Goal: Task Accomplishment & Management: Use online tool/utility

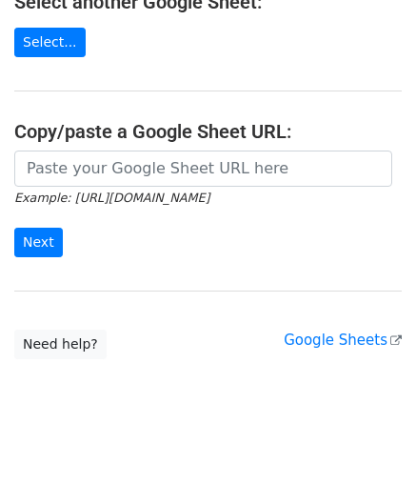
scroll to position [249, 0]
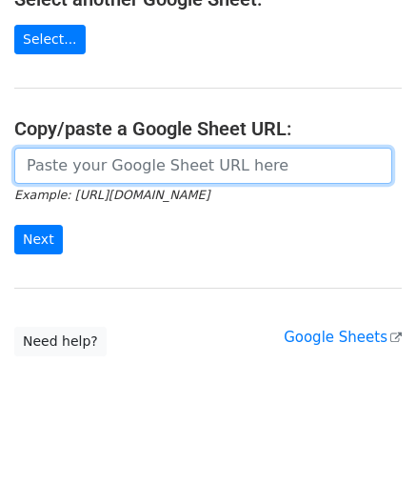
click at [99, 168] on input "url" at bounding box center [203, 166] width 378 height 36
paste input "https://docs.google.com/spreadsheets/d/1hZTg7C2rU7xUE7LVQhrb-Hu-7y3ejNbM4ITQng3…"
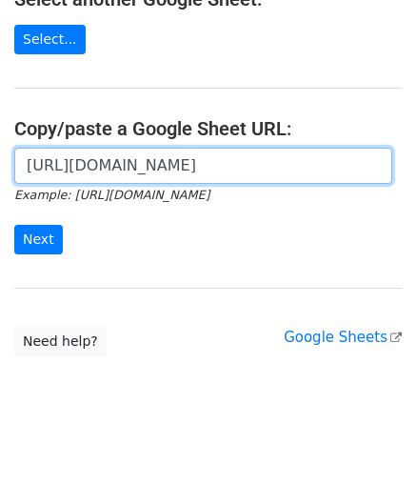
scroll to position [0, 413]
type input "https://docs.google.com/spreadsheets/d/1hZTg7C2rU7xUE7LVQhrb-Hu-7y3ejNbM4ITQng3…"
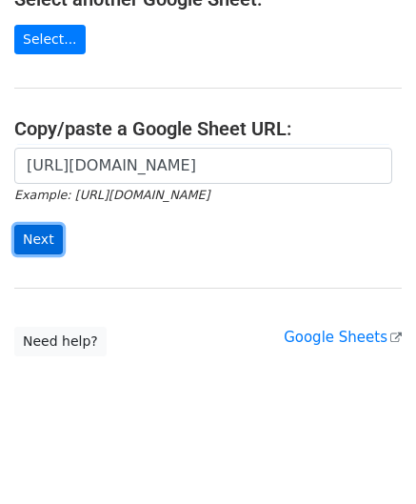
click at [40, 238] on input "Next" at bounding box center [38, 240] width 49 height 30
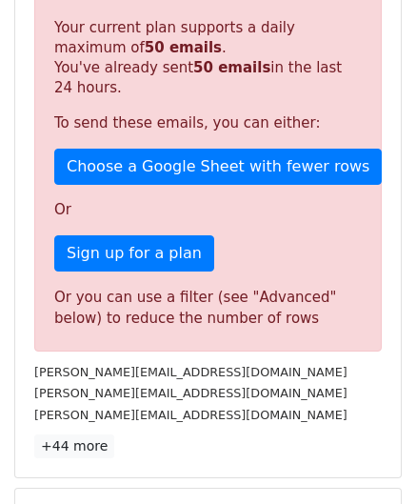
scroll to position [643, 0]
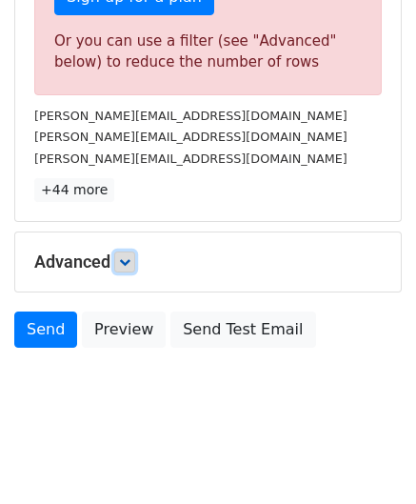
click at [135, 256] on link at bounding box center [124, 261] width 21 height 21
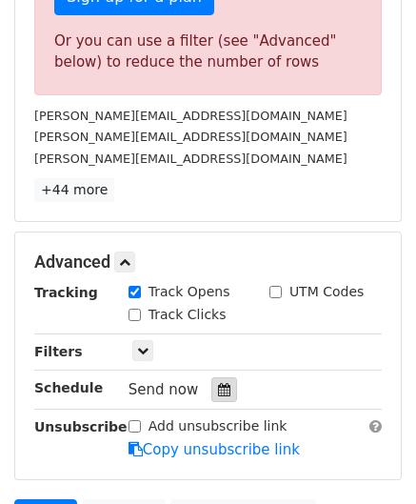
click at [215, 377] on div at bounding box center [224, 389] width 26 height 25
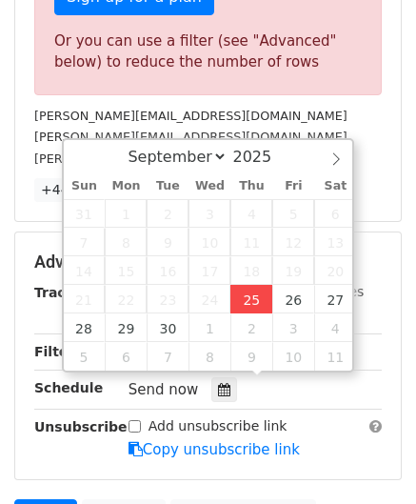
type input "[DATE] 12:00"
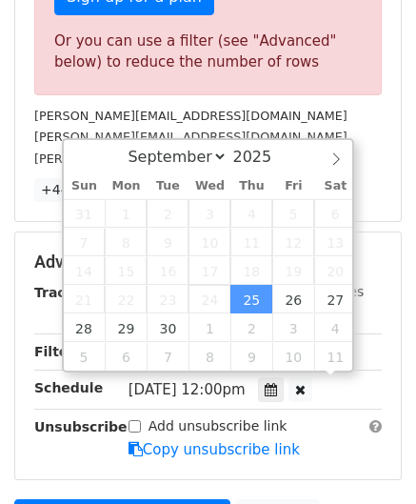
scroll to position [0, 0]
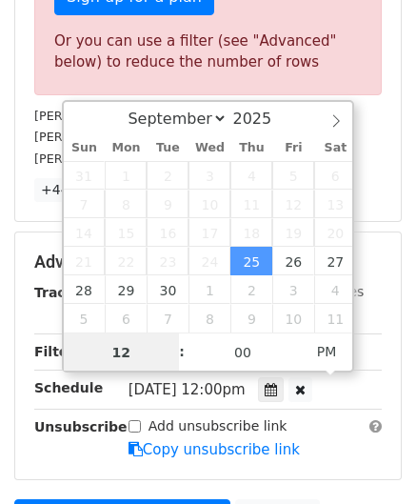
paste input "8"
type input "8"
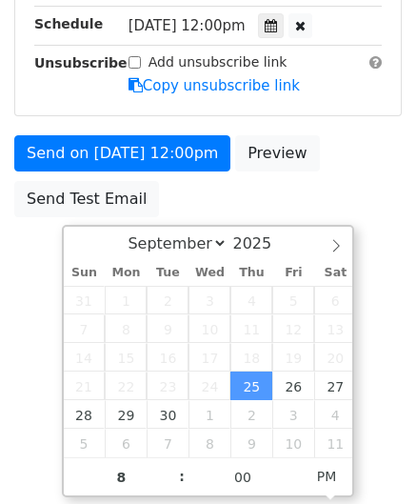
type input "[DATE] 20:00"
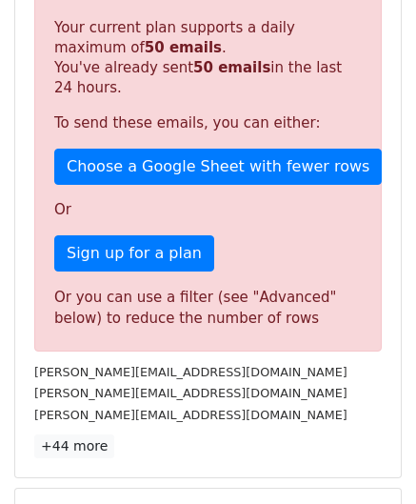
scroll to position [873, 0]
